Goal: Information Seeking & Learning: Learn about a topic

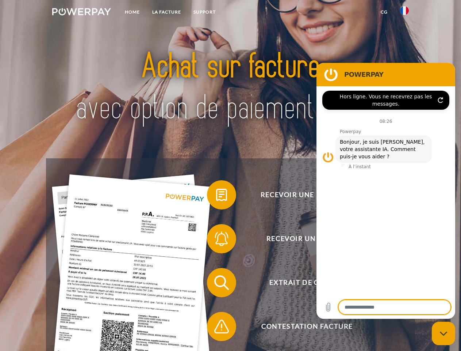
click at [81, 13] on img at bounding box center [81, 11] width 59 height 7
click at [405, 13] on img at bounding box center [404, 10] width 9 height 9
click at [384, 12] on link "CG" at bounding box center [384, 11] width 19 height 13
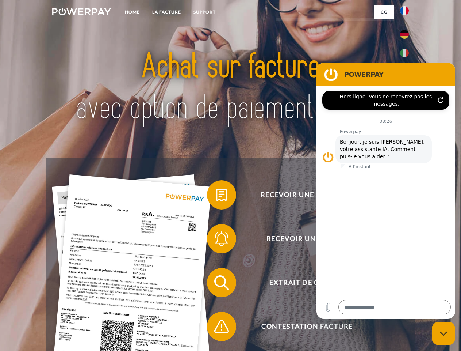
click at [216, 196] on span at bounding box center [210, 194] width 37 height 37
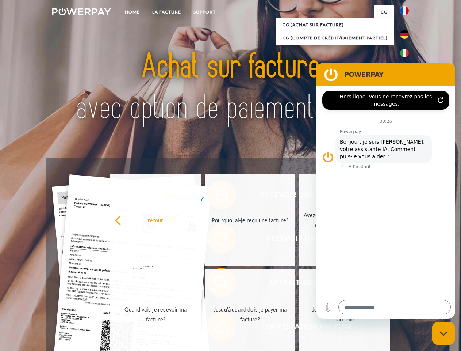
click at [216, 240] on div "Recevoir une facture ? Recevoir un rappel? Extrait de compte retour" at bounding box center [230, 304] width 369 height 292
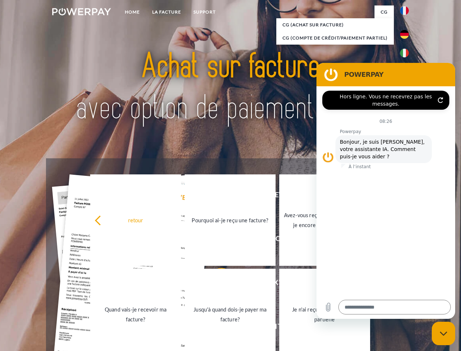
click at [216, 284] on link "Jusqu'à quand dois-je payer ma facture?" at bounding box center [230, 313] width 91 height 91
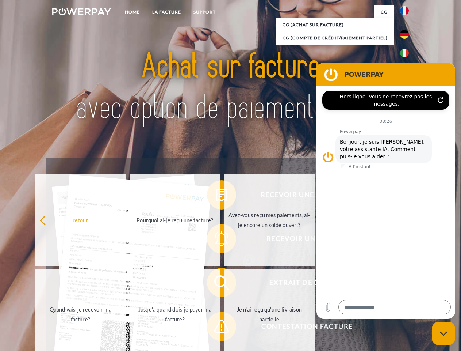
click at [216, 328] on span at bounding box center [210, 326] width 37 height 37
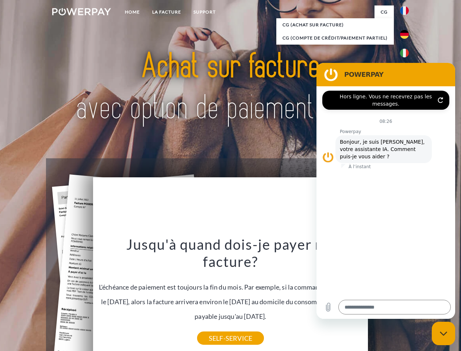
click at [444, 333] on icon "Fermer la fenêtre de messagerie" at bounding box center [444, 333] width 8 height 5
type textarea "*"
